Goal: Find contact information: Find contact information

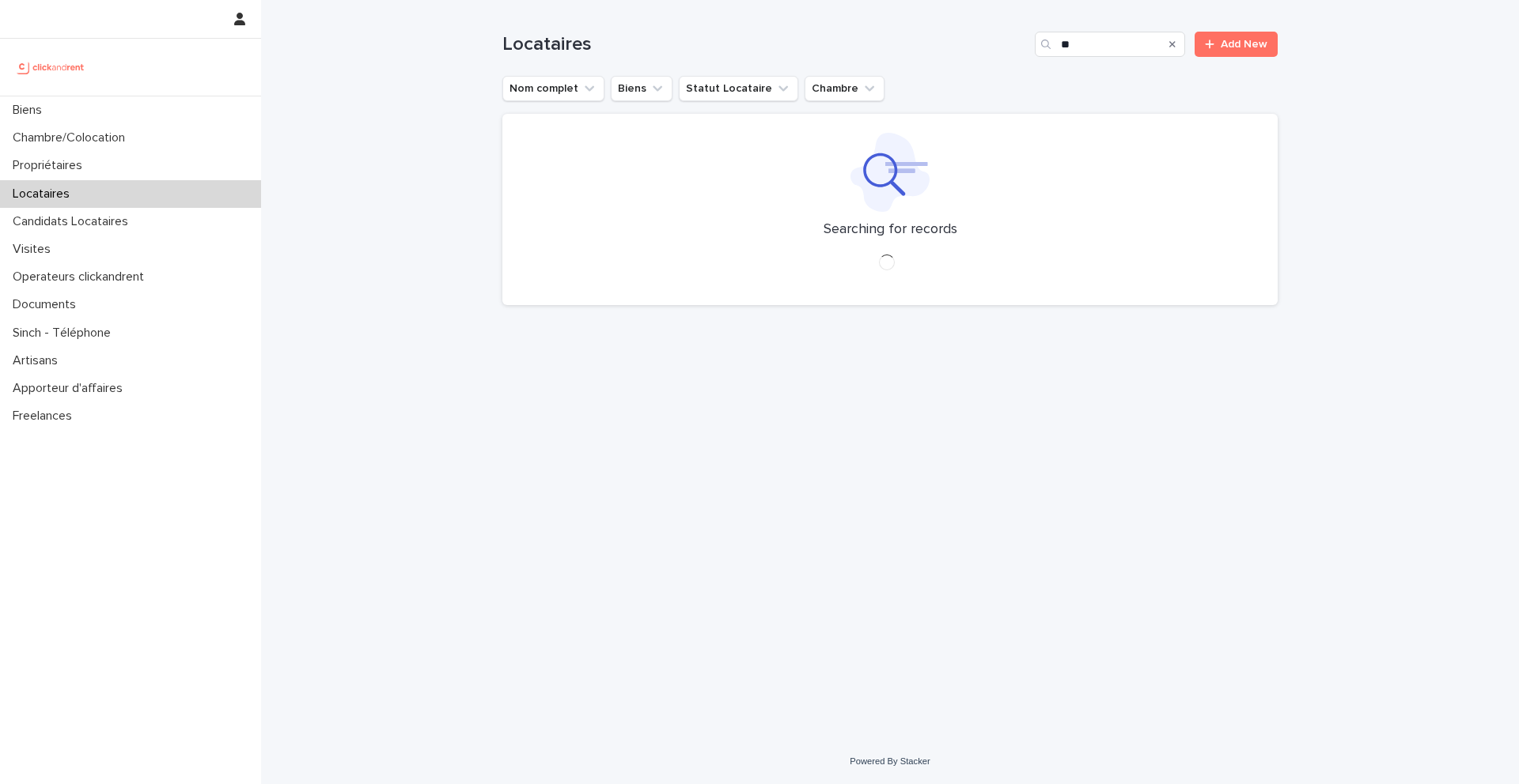
type input "*"
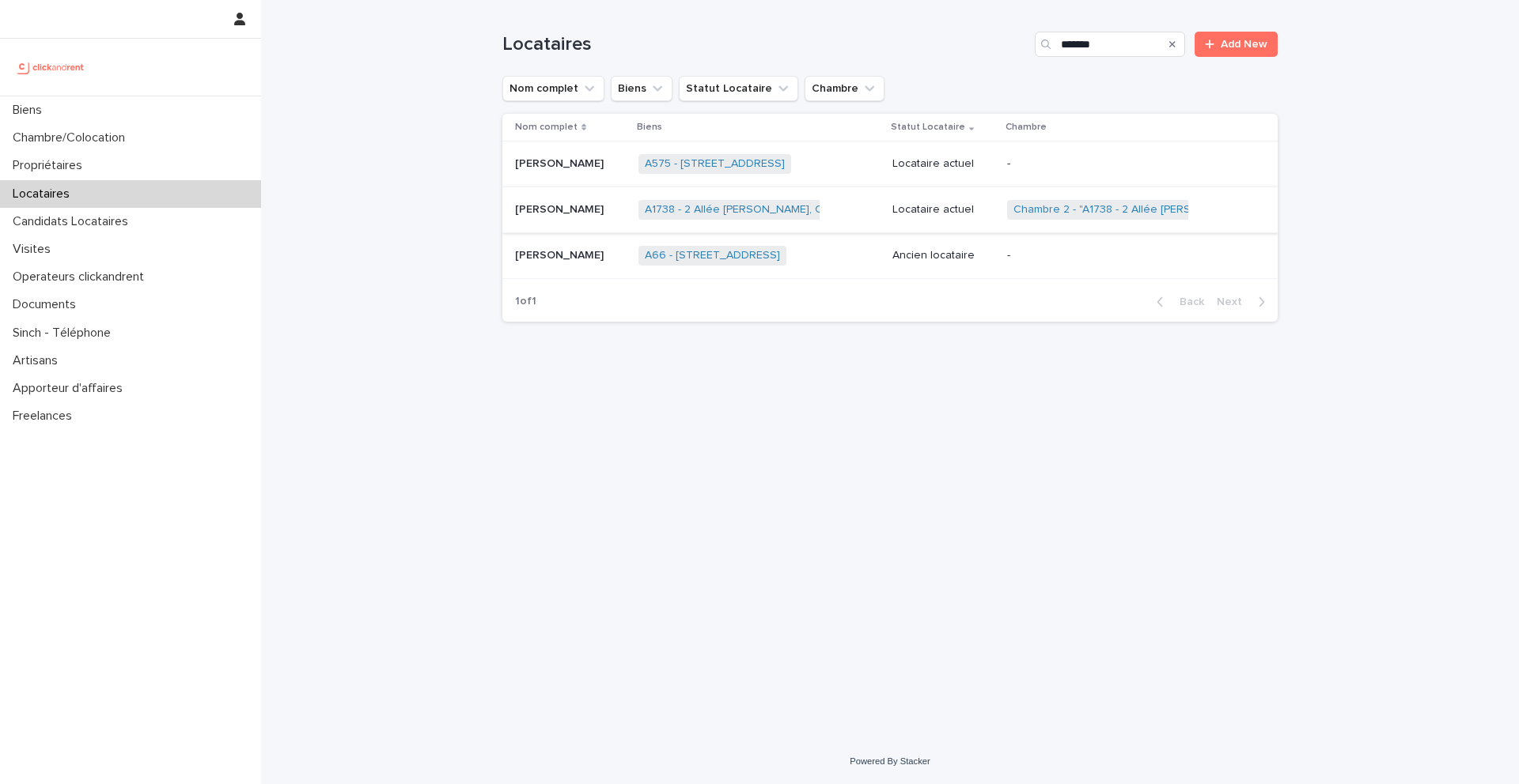
type input "*******"
click at [577, 204] on p "[PERSON_NAME]" at bounding box center [561, 209] width 92 height 17
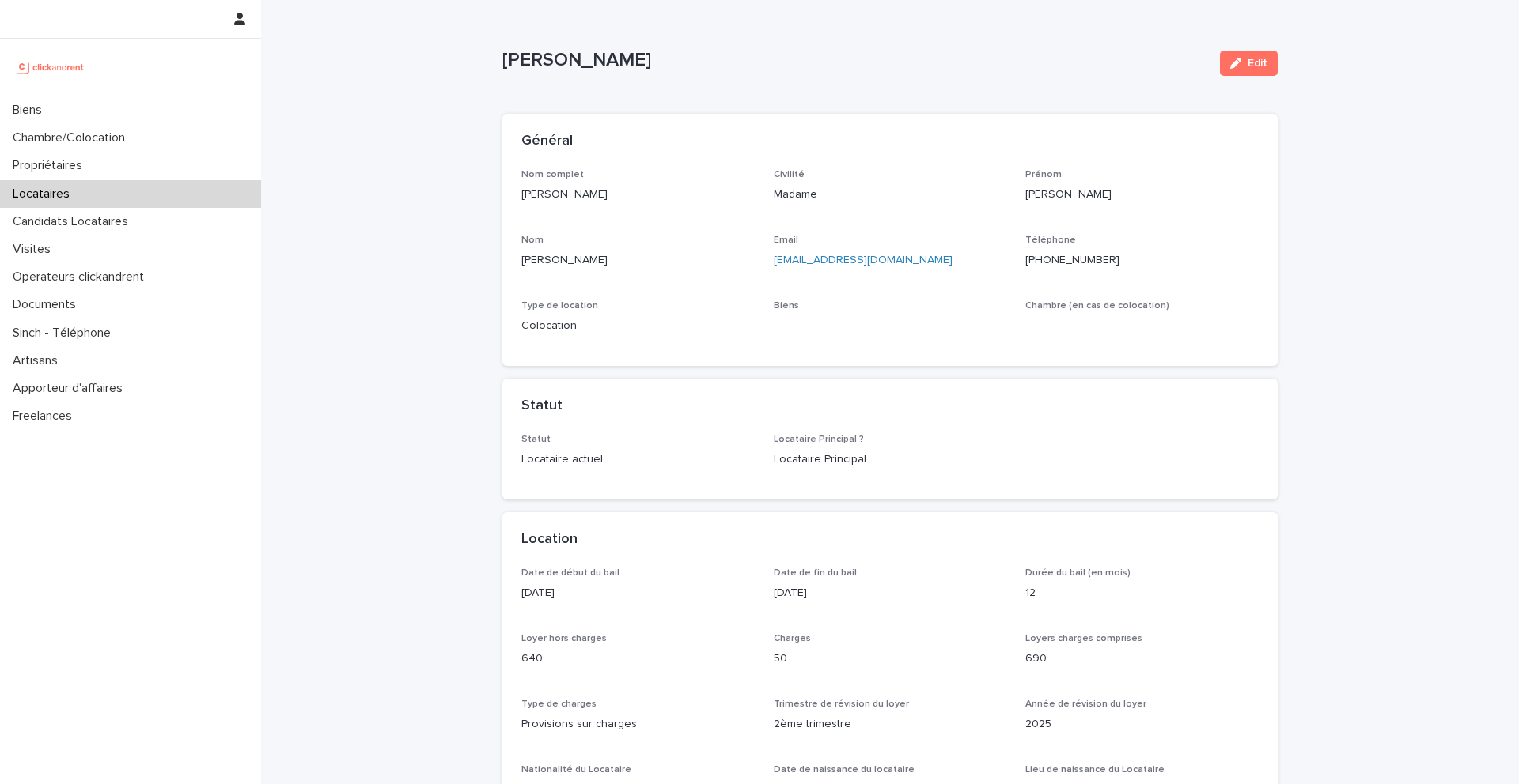
click at [1083, 257] on ringoverc2c-number-84e06f14122c "[PHONE_NUMBER]" at bounding box center [1072, 260] width 94 height 11
